Goal: Task Accomplishment & Management: Complete application form

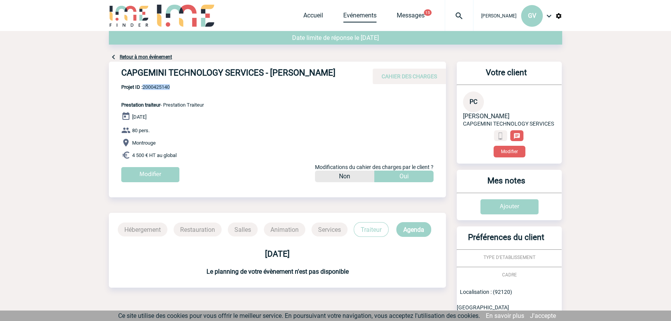
click at [364, 13] on link "Evénements" at bounding box center [359, 17] width 33 height 11
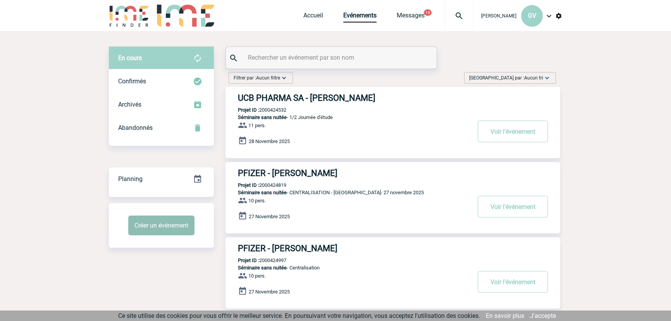
click at [162, 226] on button "Créer un événement" at bounding box center [161, 225] width 66 height 20
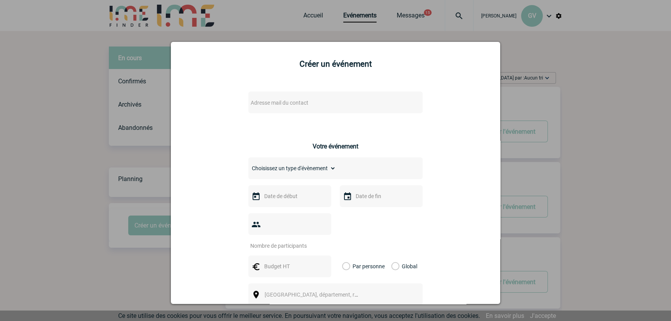
click at [278, 93] on div "Adresse mail du contact" at bounding box center [335, 102] width 174 height 22
click at [279, 102] on span "Adresse mail du contact" at bounding box center [280, 103] width 58 height 6
click at [325, 107] on span "Adresse mail du contact" at bounding box center [316, 102] width 136 height 11
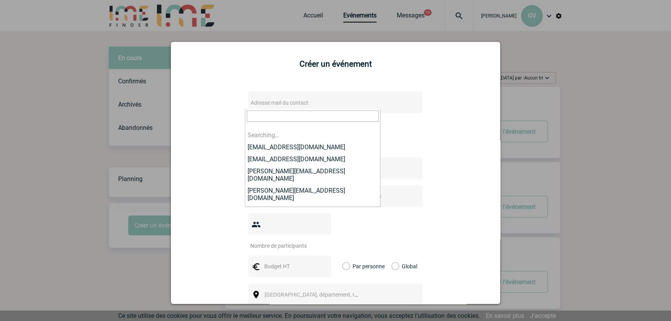
click at [317, 110] on input "search" at bounding box center [313, 115] width 132 height 11
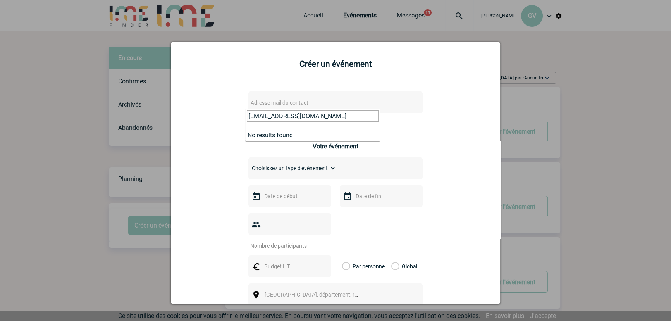
click at [331, 117] on input "[EMAIL_ADDRESS][DOMAIN_NAME]" at bounding box center [313, 115] width 132 height 11
type input "[EMAIL_ADDRESS][DOMAIN_NAME]"
drag, startPoint x: 265, startPoint y: 110, endPoint x: 225, endPoint y: 105, distance: 40.6
drag, startPoint x: 342, startPoint y: 115, endPoint x: 178, endPoint y: 112, distance: 164.4
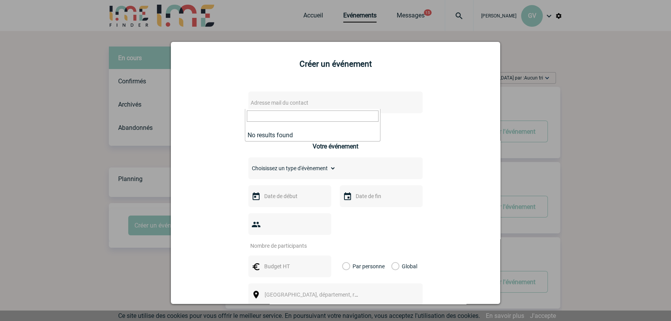
click at [563, 118] on div at bounding box center [335, 160] width 671 height 321
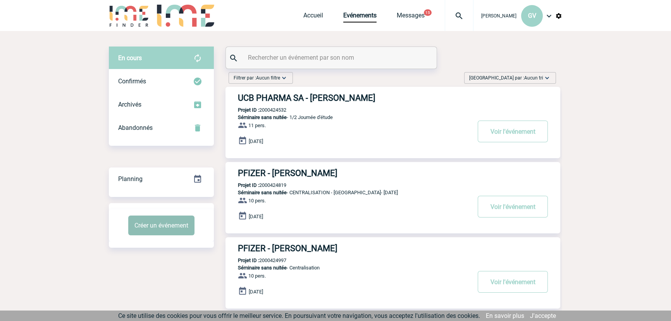
click at [164, 219] on button "Créer un événement" at bounding box center [161, 225] width 66 height 20
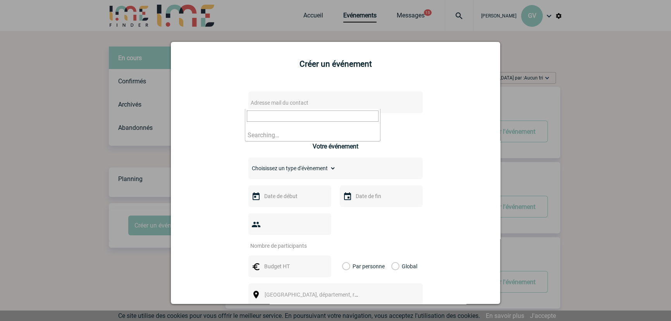
click at [294, 106] on span "Adresse mail du contact" at bounding box center [280, 103] width 58 height 6
click at [295, 105] on span "Adresse mail du contact" at bounding box center [280, 103] width 58 height 6
type input "Ariane.Vialfont@sanofi.com"
click at [559, 124] on div at bounding box center [335, 160] width 671 height 321
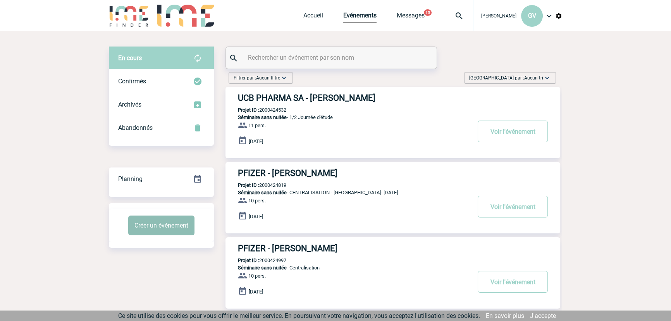
click at [178, 229] on button "Créer un événement" at bounding box center [161, 225] width 66 height 20
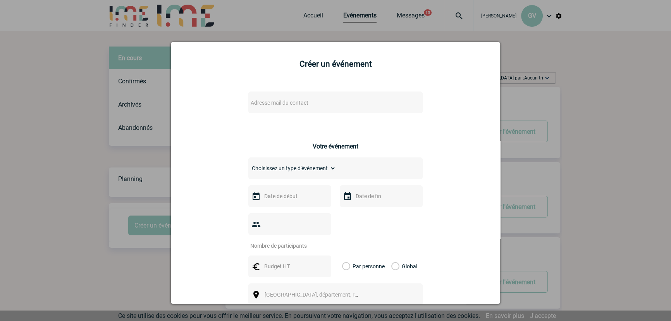
click at [265, 110] on div "Adresse mail du contact" at bounding box center [335, 102] width 174 height 22
click at [268, 107] on span "Adresse mail du contact" at bounding box center [316, 102] width 136 height 11
type input "Ariane.Vialfont@sanofi.co"
click at [51, 133] on div at bounding box center [335, 160] width 671 height 321
